Goal: Task Accomplishment & Management: Complete application form

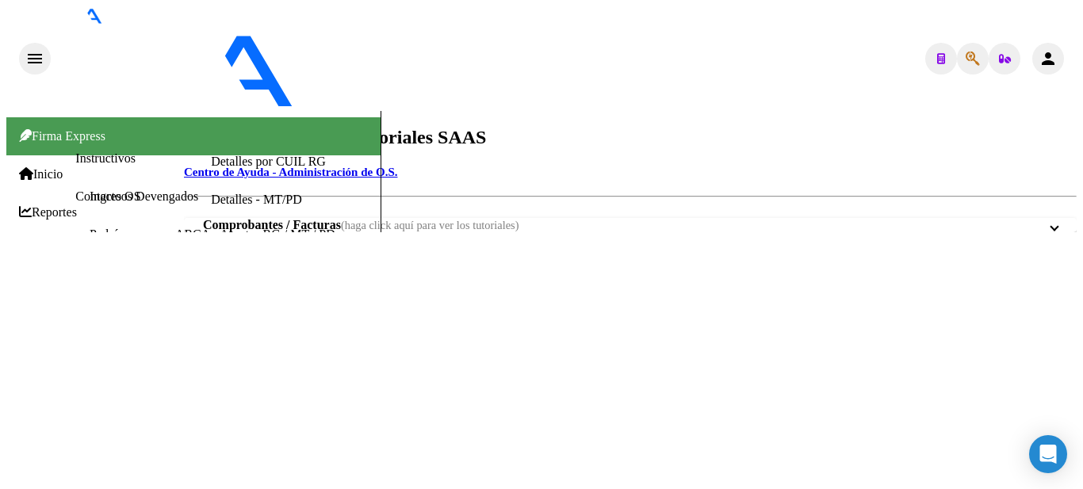
click at [56, 319] on span "Prestadores / Proveedores" at bounding box center [90, 326] width 142 height 14
click at [174, 285] on link "Facturas - Listado/Carga" at bounding box center [236, 291] width 125 height 13
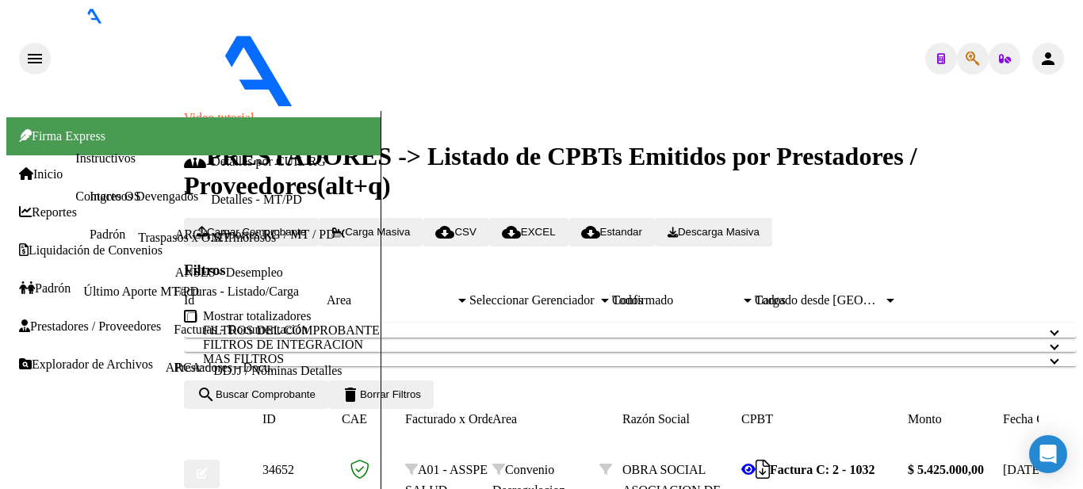
click at [308, 218] on button "Cargar Comprobante" at bounding box center [251, 232] width 135 height 29
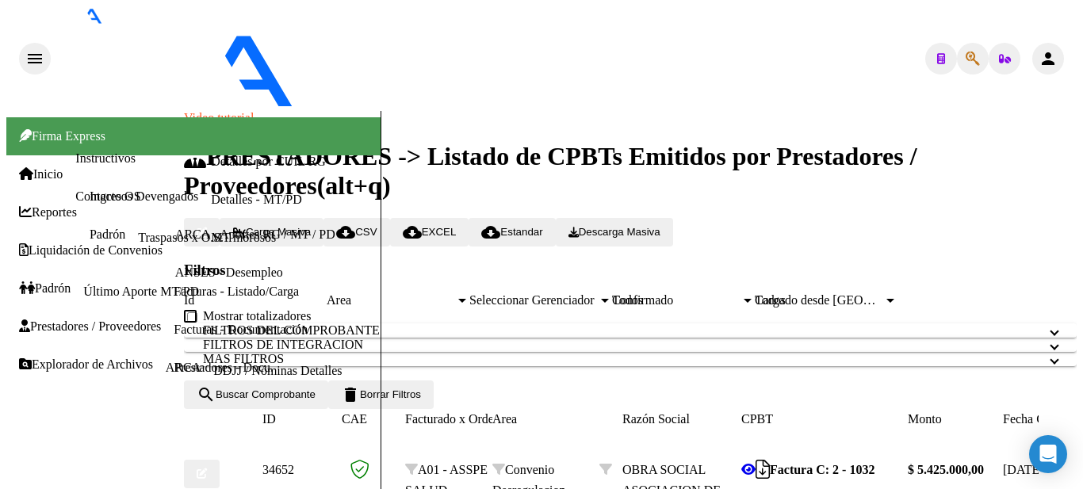
scroll to position [966, 0]
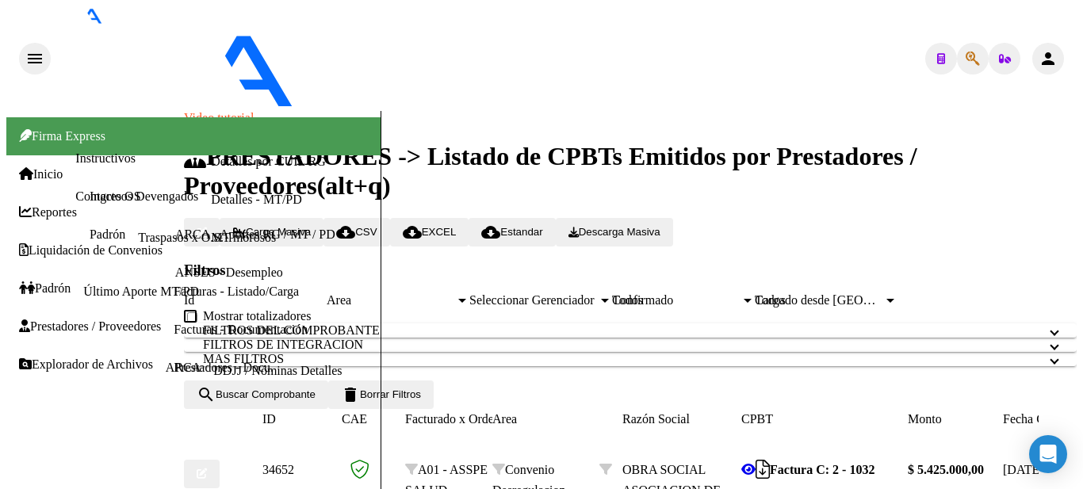
type input "[DATE]"
type input "$ 0,00"
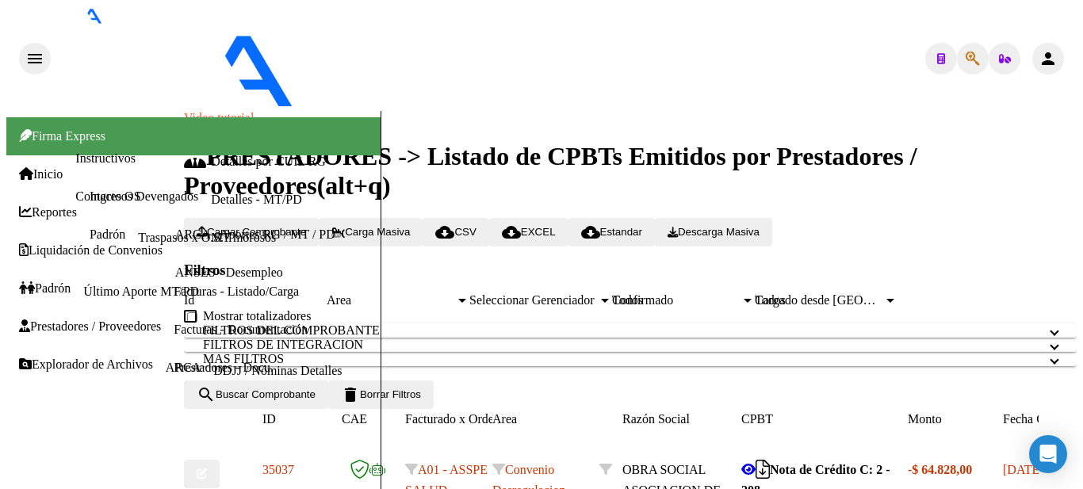
scroll to position [317, 0]
